Goal: Use online tool/utility

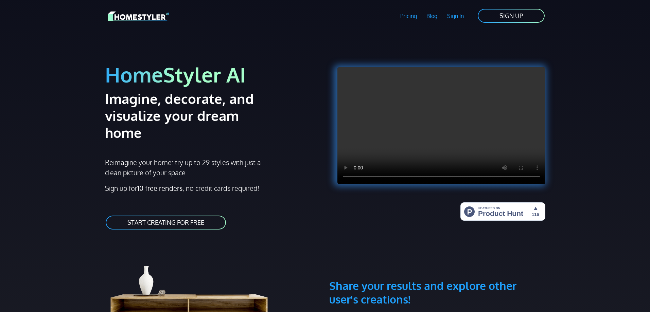
click at [190, 215] on link "START CREATING FOR FREE" at bounding box center [166, 222] width 122 height 15
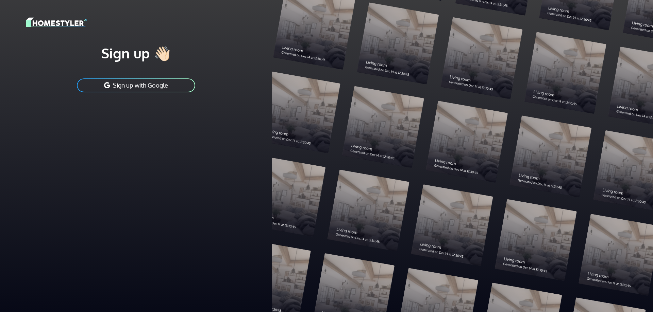
click at [132, 88] on button "Sign up with Google" at bounding box center [136, 85] width 120 height 15
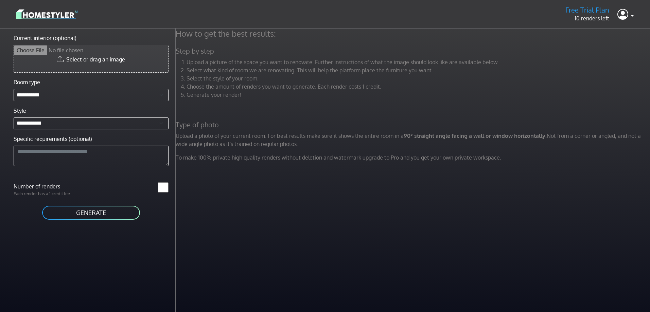
click at [101, 65] on input "Current interior (optional)" at bounding box center [91, 58] width 154 height 27
type input "**********"
click at [67, 63] on input "Current interior (optional)" at bounding box center [91, 58] width 154 height 27
click at [299, 132] on div "How to get the best results: Step by step Upload a picture of the space you wan…" at bounding box center [411, 98] width 478 height 139
